Goal: Information Seeking & Learning: Learn about a topic

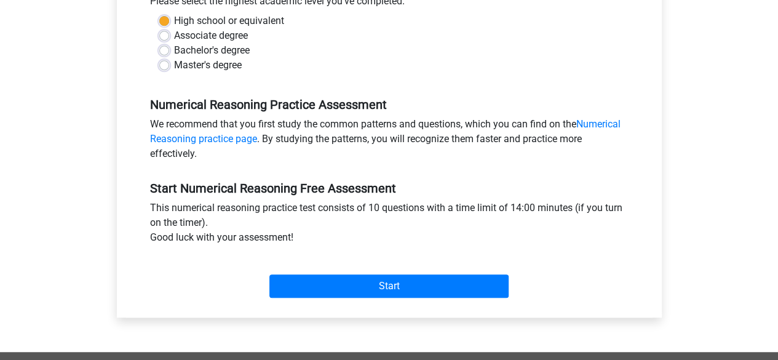
scroll to position [304, 0]
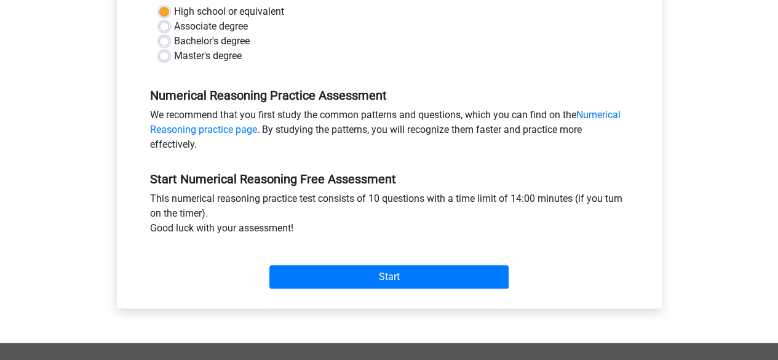
click at [371, 290] on div "Start" at bounding box center [389, 266] width 497 height 53
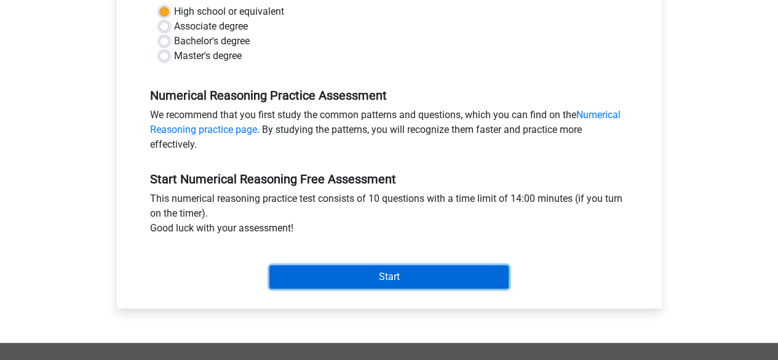
click at [378, 285] on input "Start" at bounding box center [388, 276] width 239 height 23
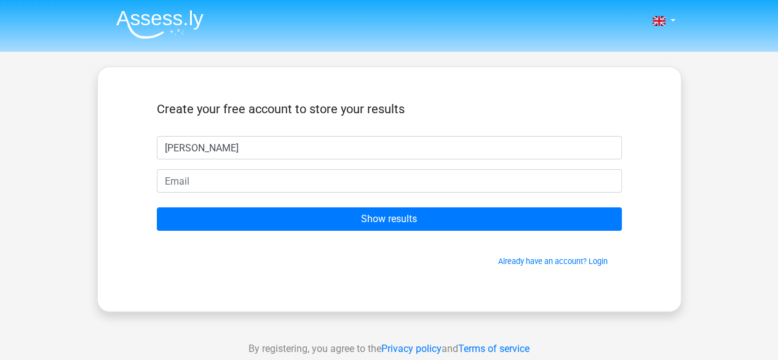
type input "[PERSON_NAME]"
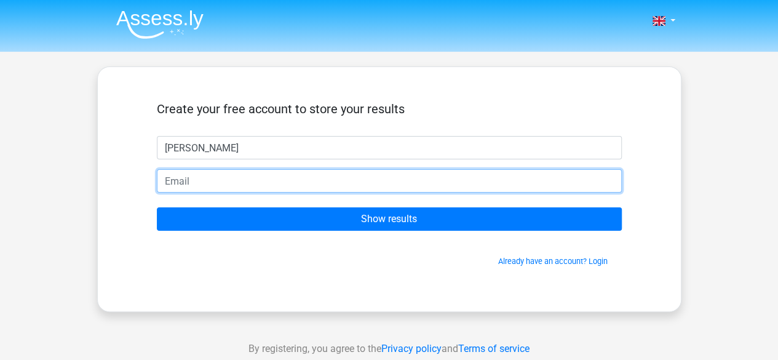
click at [405, 180] on input "email" at bounding box center [389, 180] width 465 height 23
type input "[EMAIL_ADDRESS][DOMAIN_NAME]"
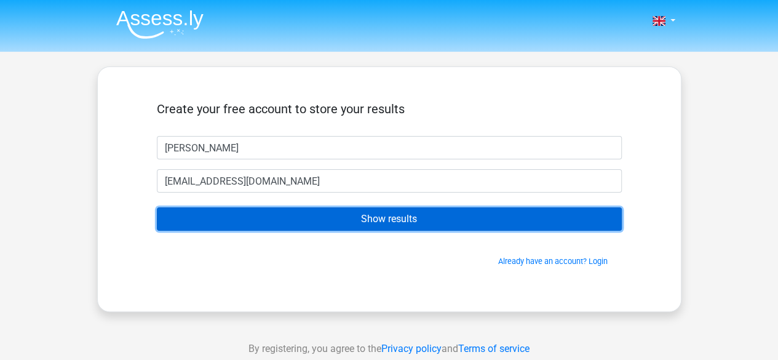
click at [335, 223] on input "Show results" at bounding box center [389, 218] width 465 height 23
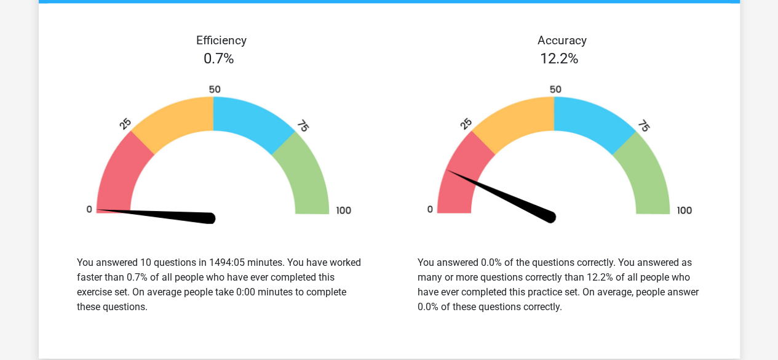
scroll to position [1269, 0]
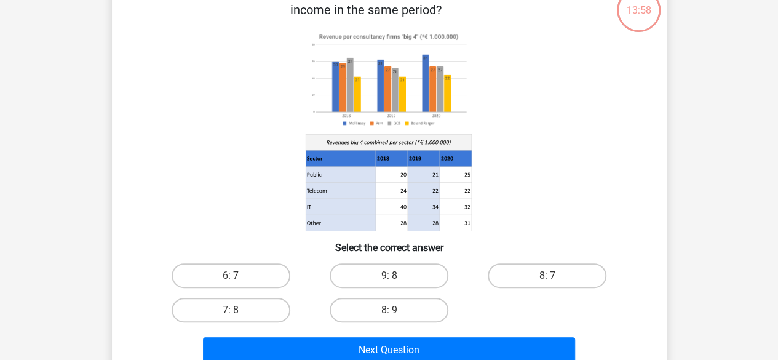
scroll to position [85, 0]
